Goal: Obtain resource: Download file/media

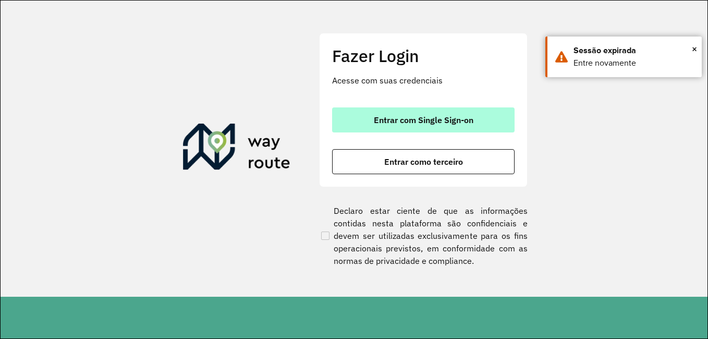
click at [427, 124] on span "Entrar com Single Sign-on" at bounding box center [424, 120] width 100 height 8
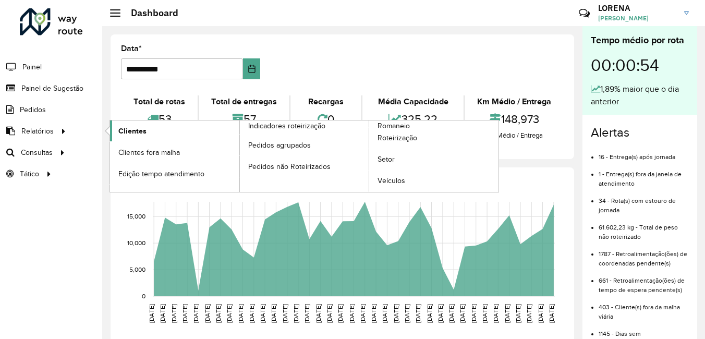
click at [134, 128] on span "Clientes" at bounding box center [132, 131] width 28 height 11
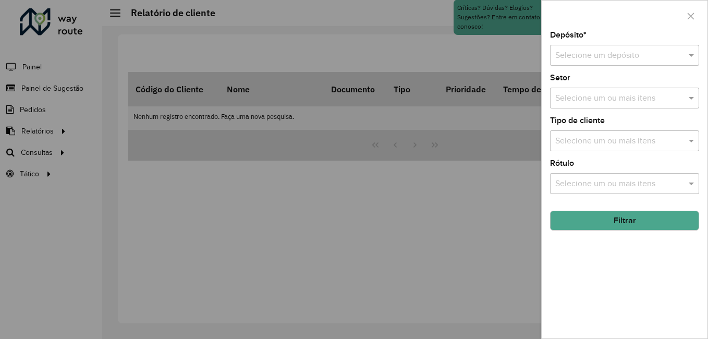
click at [603, 54] on input "text" at bounding box center [614, 56] width 118 height 13
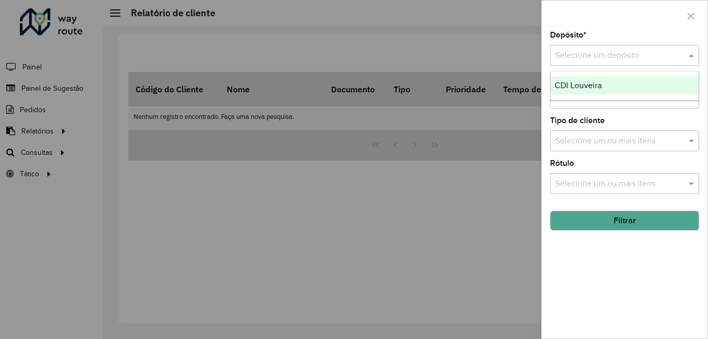
drag, startPoint x: 596, startPoint y: 83, endPoint x: 593, endPoint y: 130, distance: 47.0
click at [595, 83] on span "CDI Louveira" at bounding box center [578, 85] width 47 height 9
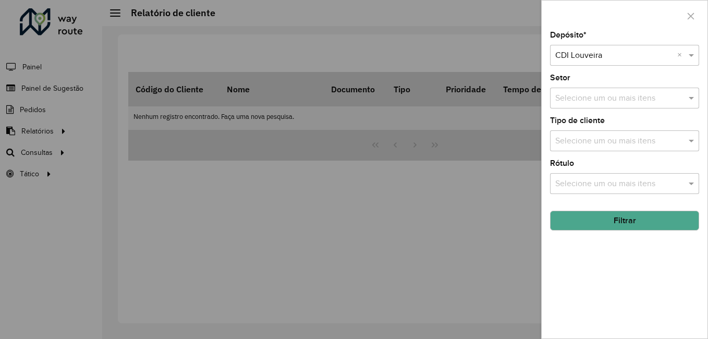
click at [623, 220] on button "Filtrar" at bounding box center [624, 221] width 149 height 20
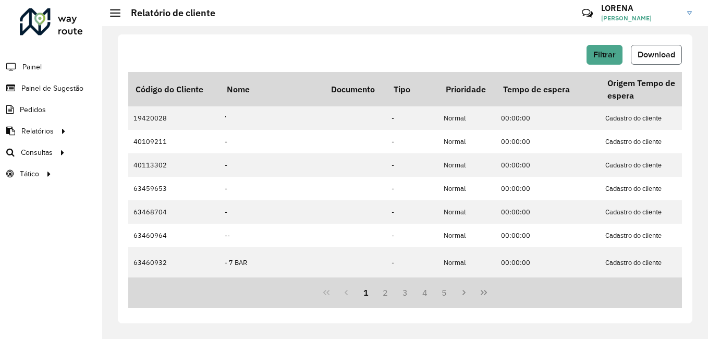
click at [671, 62] on button "Download" at bounding box center [656, 55] width 51 height 20
